Goal: Information Seeking & Learning: Check status

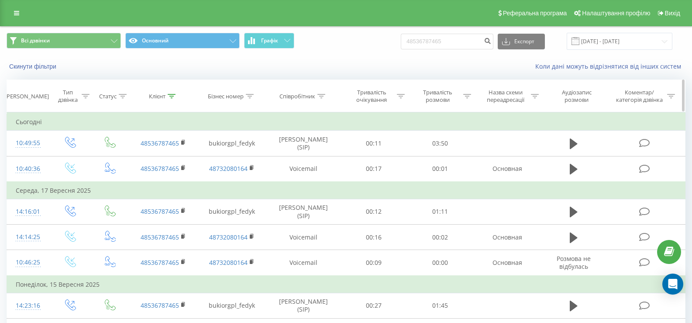
click at [173, 96] on icon at bounding box center [172, 96] width 8 height 4
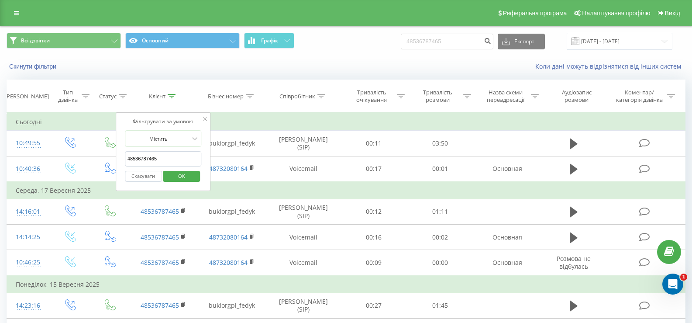
click at [141, 157] on input "48536787465" at bounding box center [163, 158] width 77 height 15
paste input "72 853 21 5"
click at [132, 157] on input "48 72 853 21 55" at bounding box center [163, 158] width 77 height 15
click at [138, 156] on input "4872 853 21 55" at bounding box center [163, 158] width 77 height 15
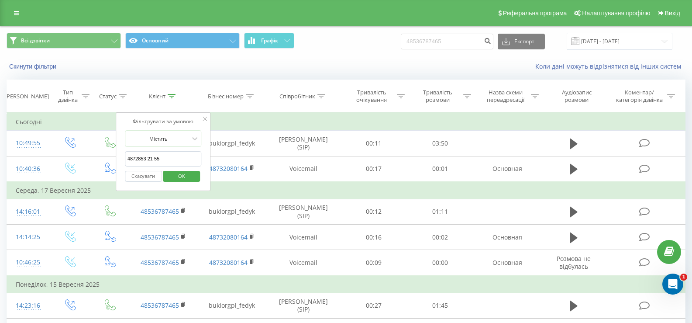
click at [146, 159] on input "4872853 21 55" at bounding box center [163, 158] width 77 height 15
click at [151, 159] on input "487285321 55" at bounding box center [163, 158] width 77 height 15
click at [183, 178] on span "OK" at bounding box center [181, 176] width 24 height 14
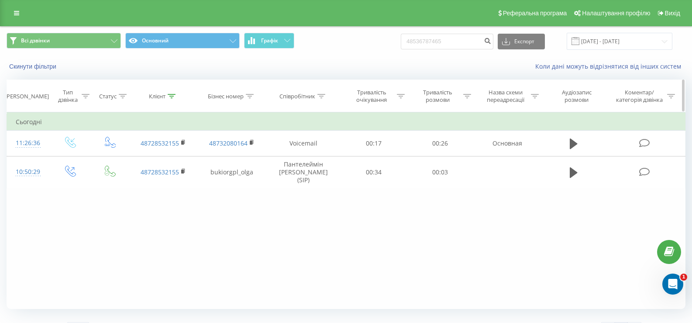
click at [174, 98] on icon at bounding box center [172, 96] width 8 height 4
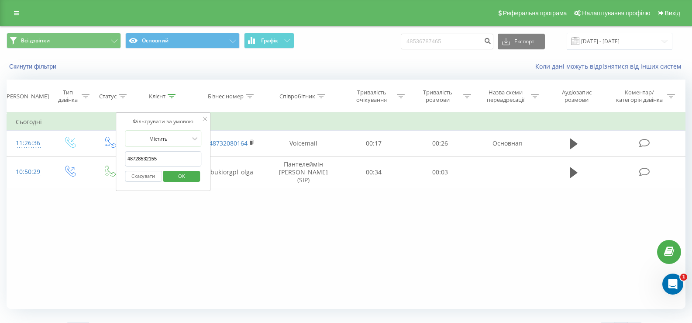
click at [145, 159] on input "48728532155" at bounding box center [163, 158] width 77 height 15
paste input "клієнт 51951 [PERSON_NAME] в роб: 0; опл: 1; втр: 1;"
click at [152, 156] on input "клієнт 51951 [PERSON_NAME] в роб: 0; опл: 1; втр: 1;" at bounding box center [163, 158] width 77 height 15
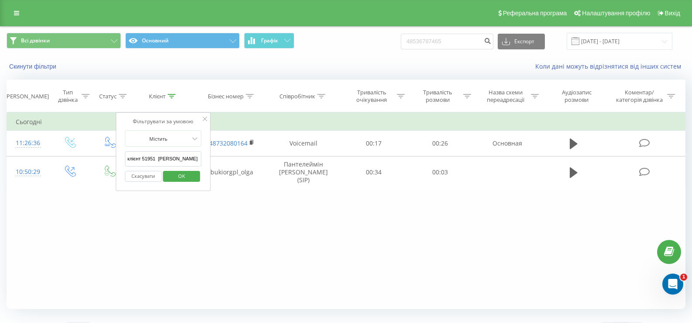
click at [152, 156] on input "клієнт 51951 [PERSON_NAME] в роб: 0; опл: 1; втр: 1;" at bounding box center [163, 158] width 77 height 15
paste input "48 50 672 64 74"
click at [132, 159] on input "48 50 672 64 74" at bounding box center [163, 158] width 77 height 15
click at [138, 157] on input "4850 672 64 74" at bounding box center [163, 158] width 77 height 15
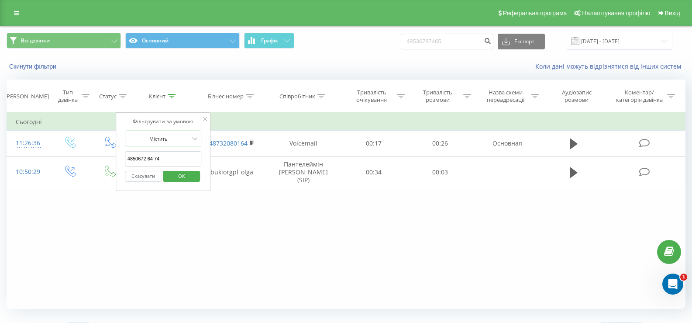
click at [146, 159] on input "4850672 64 74" at bounding box center [163, 158] width 77 height 15
click at [152, 157] on input "485067264 74" at bounding box center [163, 158] width 77 height 15
type input "48506726474"
click at [187, 176] on span "OK" at bounding box center [181, 176] width 24 height 14
